Goal: Information Seeking & Learning: Learn about a topic

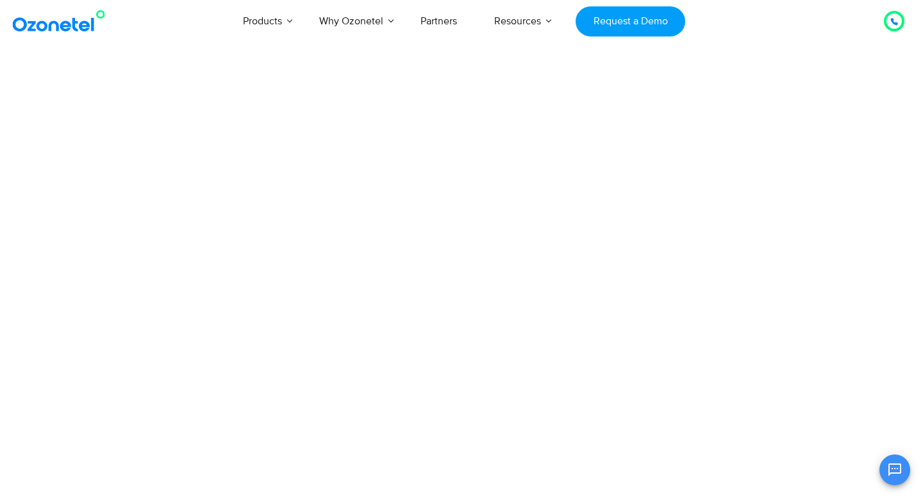
click at [88, 28] on img at bounding box center [62, 21] width 104 height 23
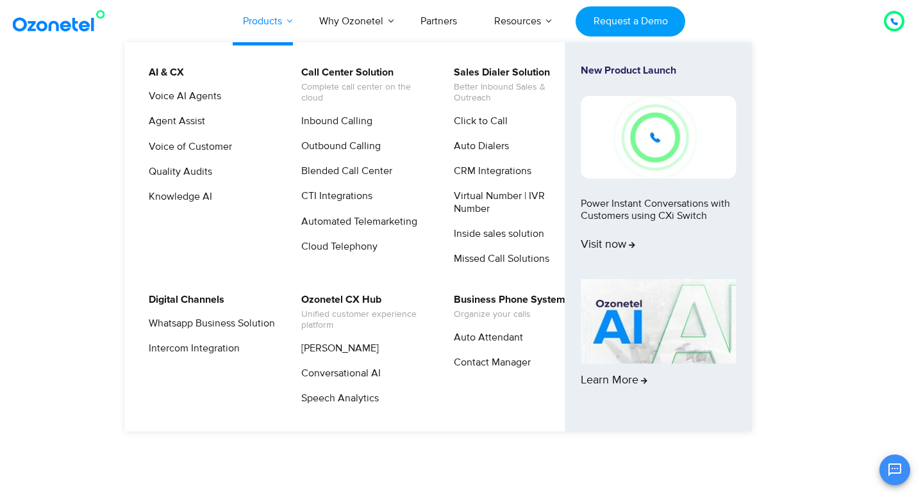
click at [268, 24] on link "Products" at bounding box center [262, 21] width 76 height 42
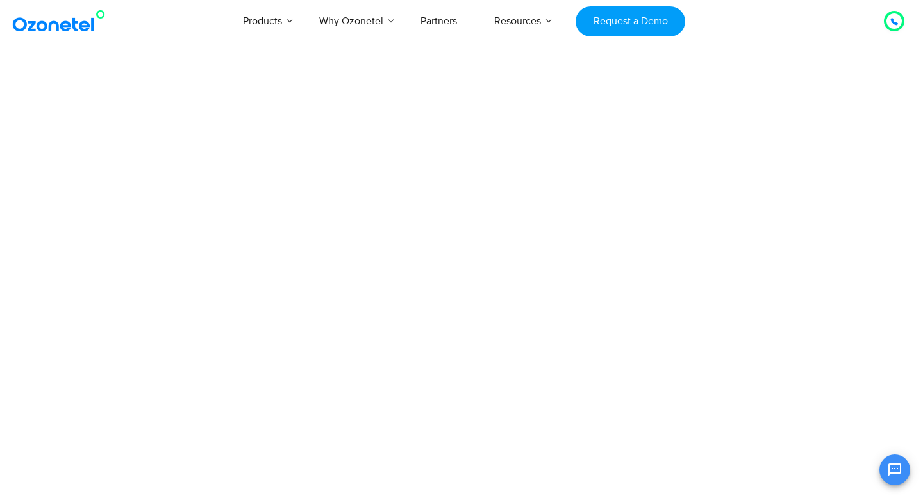
click at [92, 69] on html "[GEOGRAPHIC_DATA] : +1-408-440-54451-408-440-5445 [GEOGRAPHIC_DATA] : [PHONE_NU…" at bounding box center [461, 34] width 923 height 69
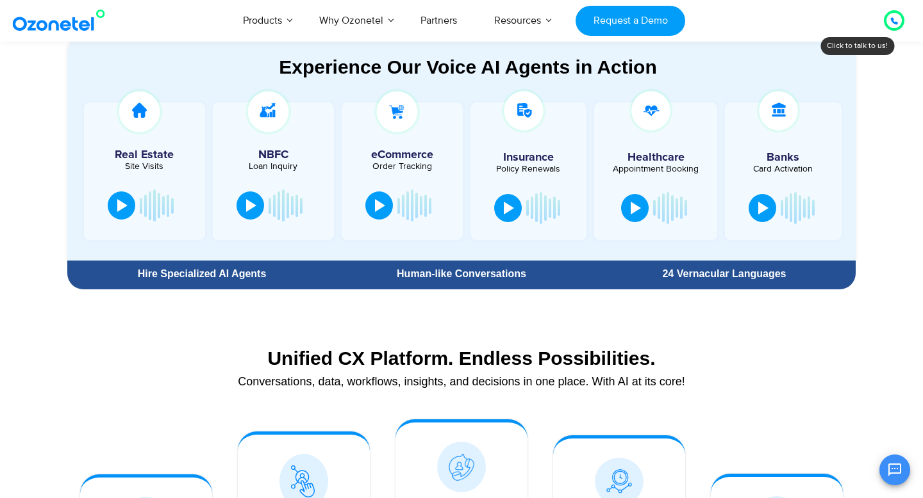
scroll to position [715, 0]
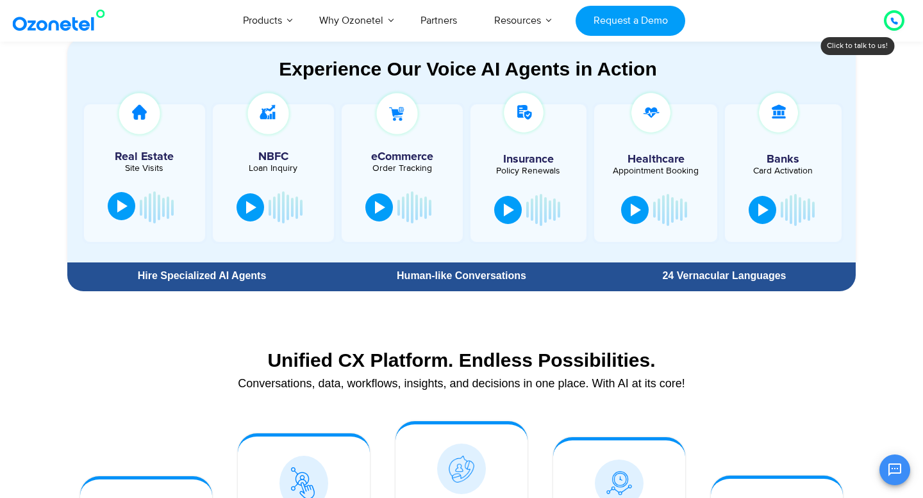
click at [125, 206] on div at bounding box center [122, 206] width 10 height 13
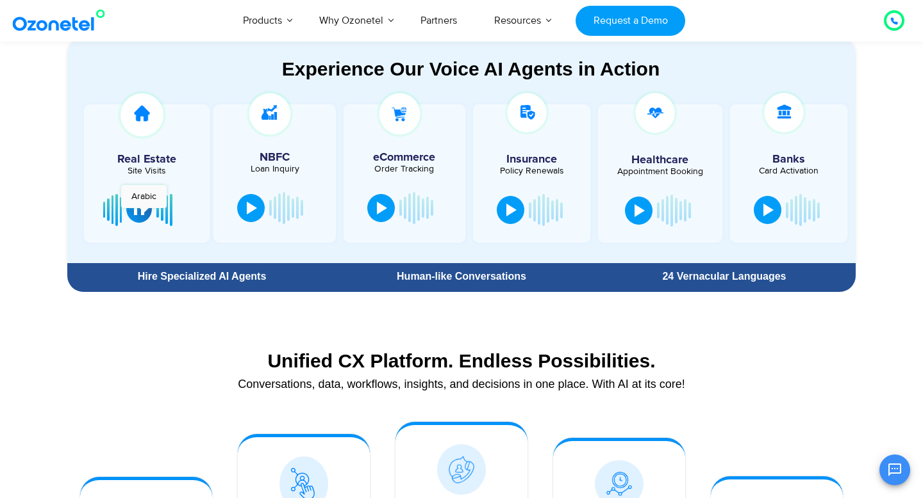
click at [144, 214] on div at bounding box center [139, 208] width 10 height 13
